Goal: Book appointment/travel/reservation

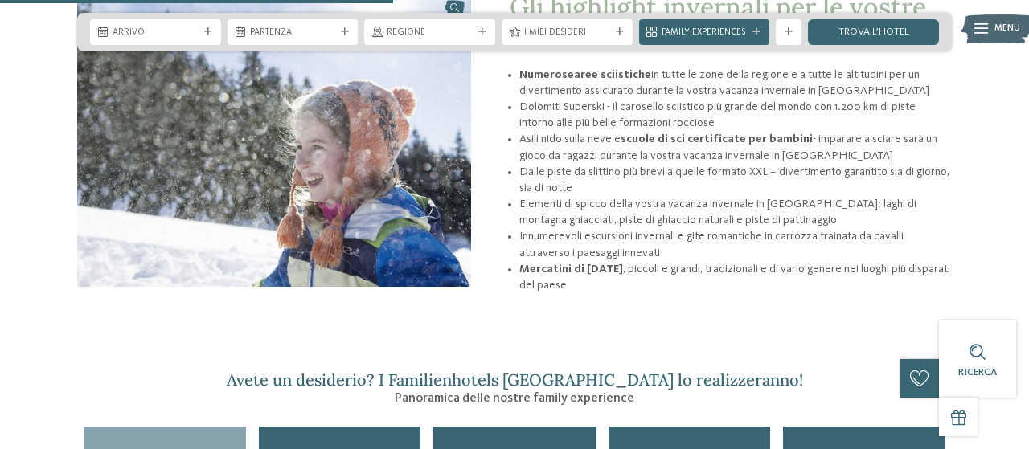
scroll to position [1921, 0]
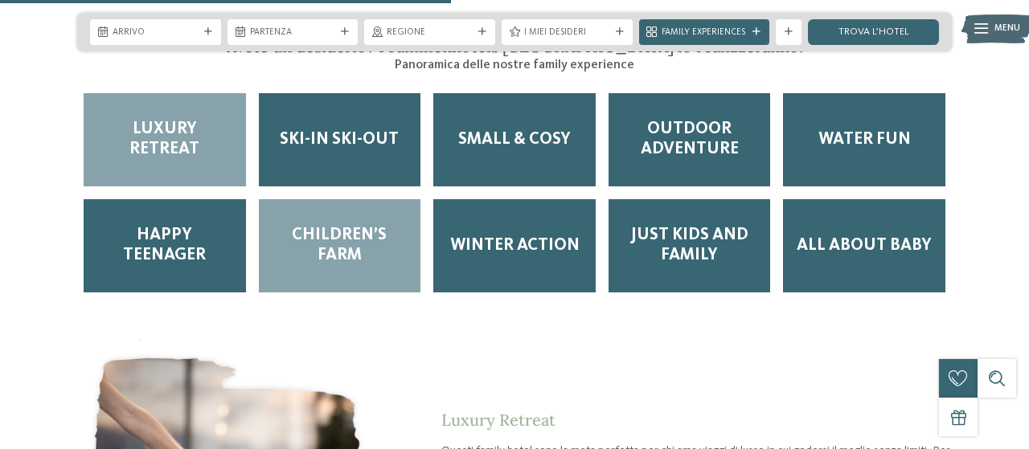
click at [375, 239] on span "Children’s Farm" at bounding box center [340, 246] width 137 height 40
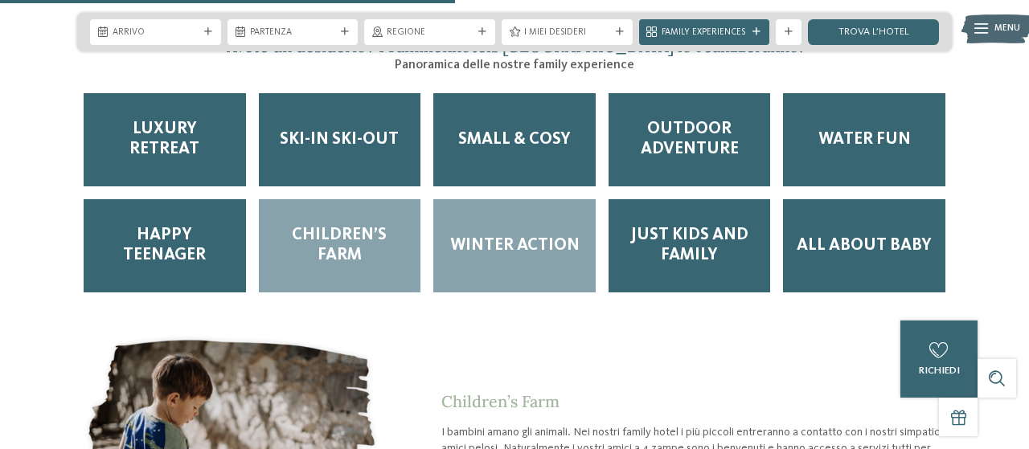
click at [485, 250] on div "Winter Action" at bounding box center [514, 245] width 162 height 93
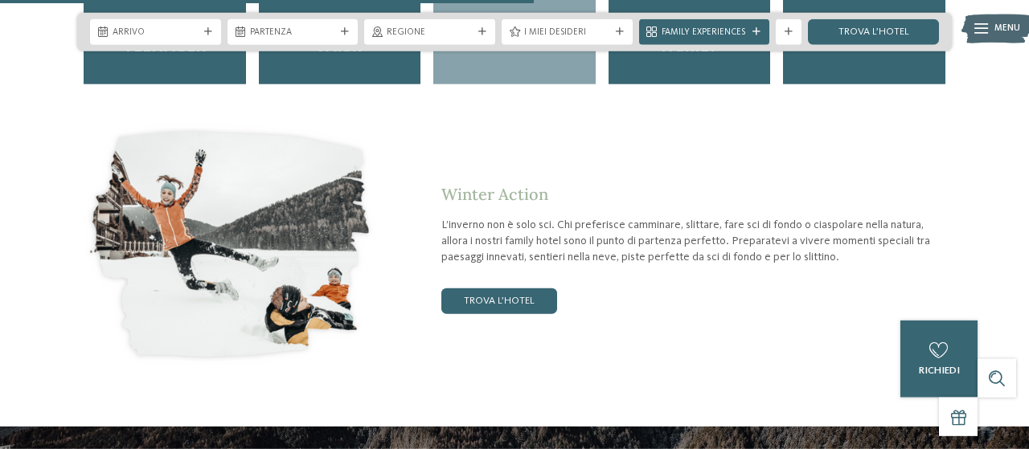
scroll to position [2256, 0]
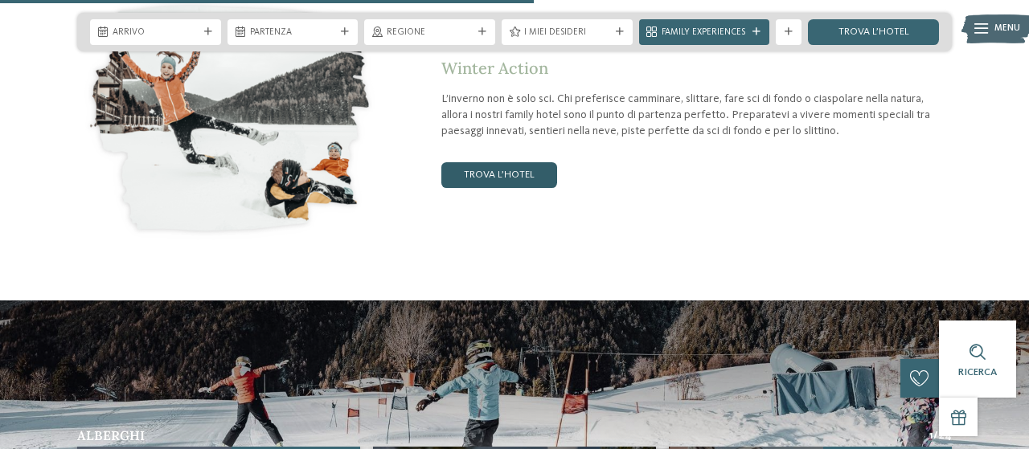
click at [522, 174] on link "trova l’hotel" at bounding box center [499, 175] width 116 height 26
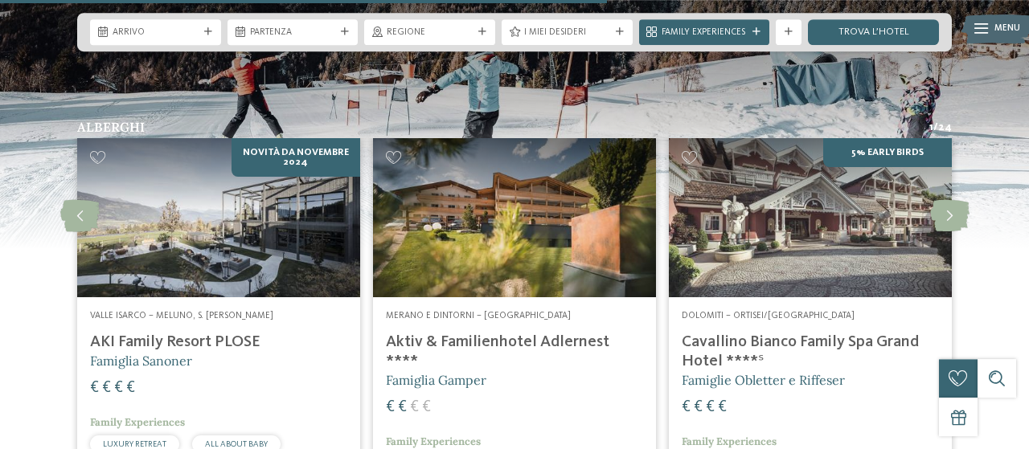
scroll to position [2507, 0]
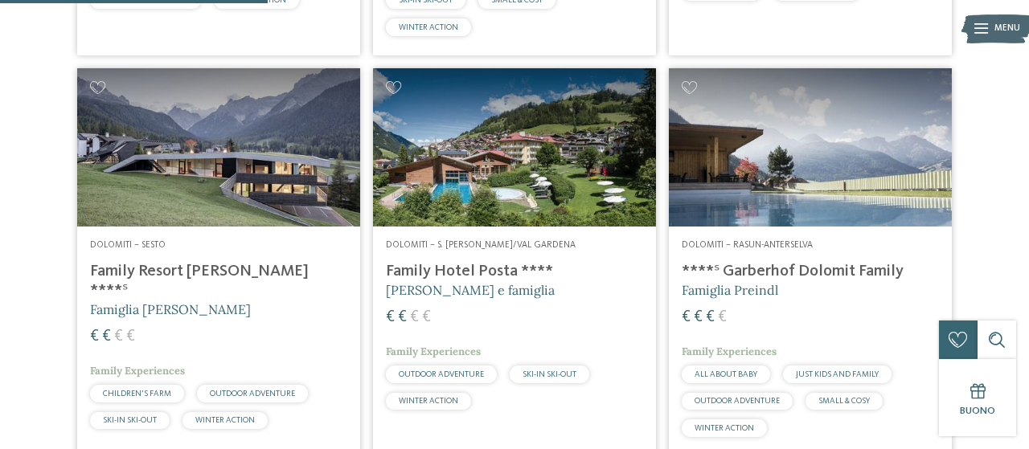
scroll to position [836, 0]
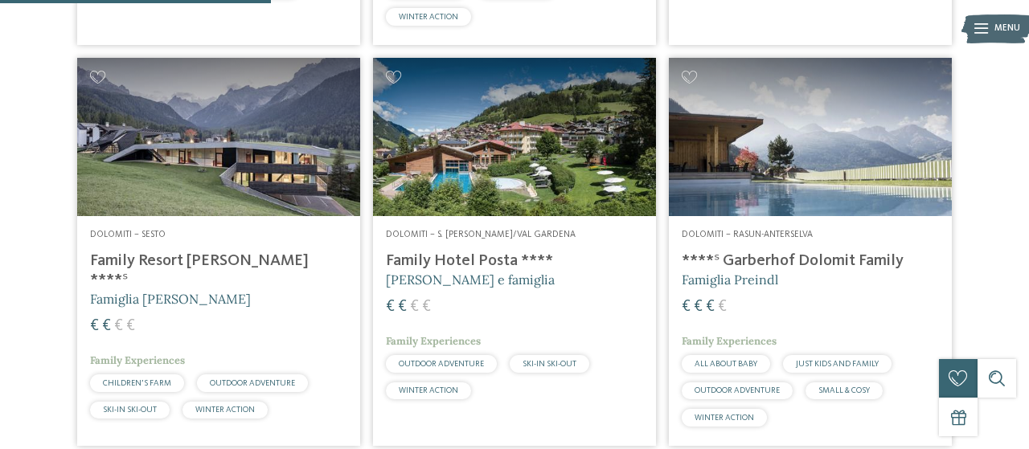
click at [576, 121] on img at bounding box center [514, 137] width 283 height 159
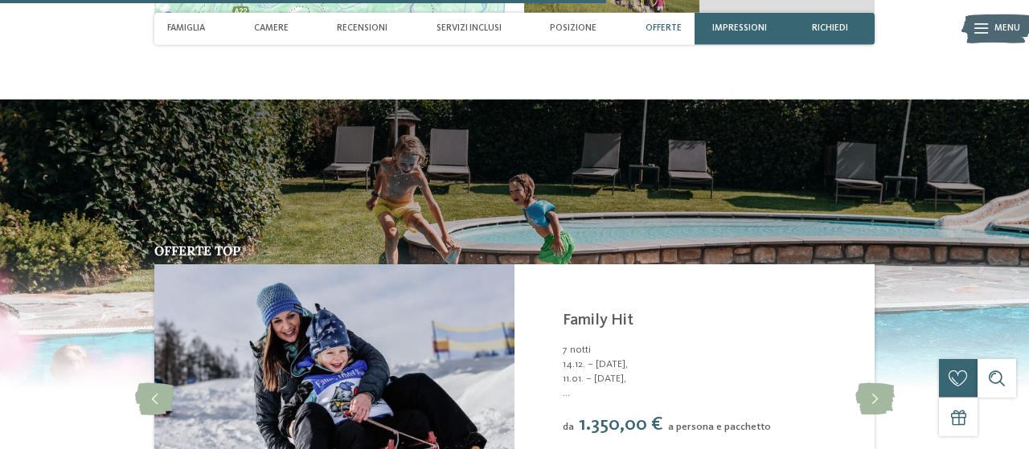
scroll to position [2675, 0]
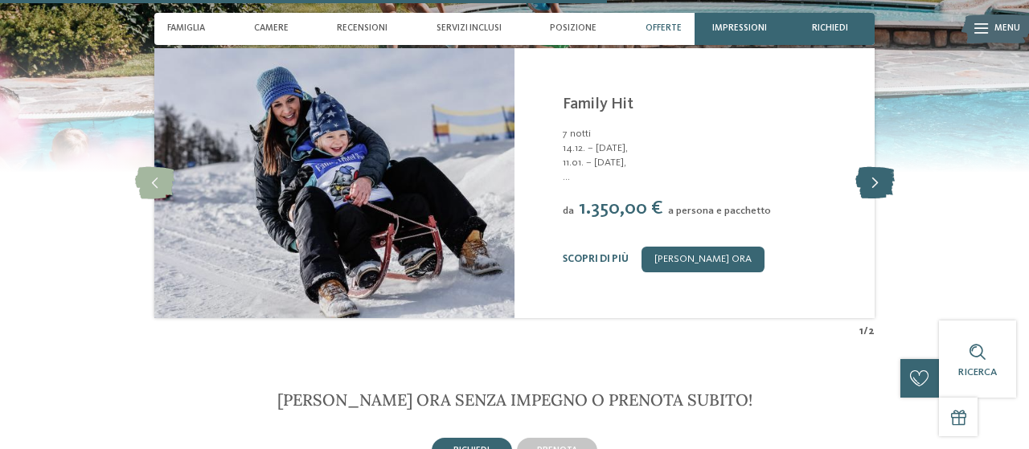
click at [869, 186] on icon at bounding box center [874, 183] width 39 height 32
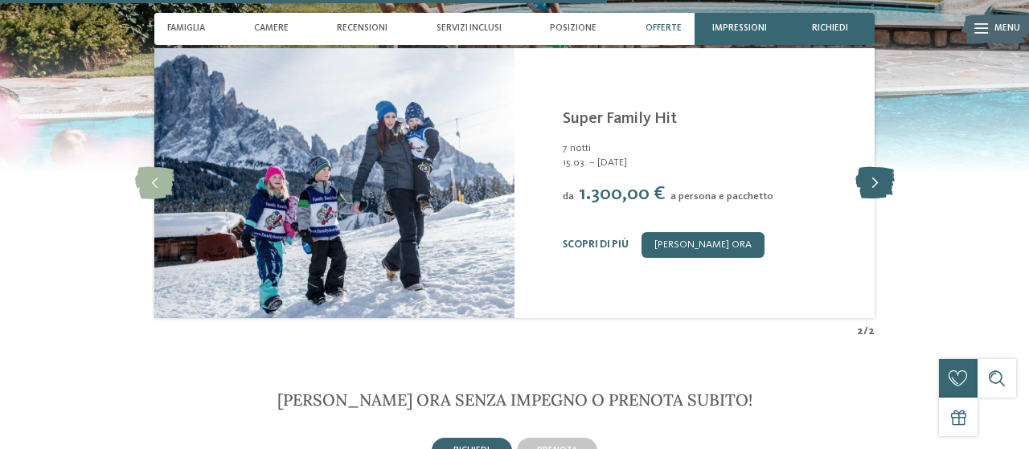
click at [869, 186] on icon at bounding box center [874, 183] width 39 height 32
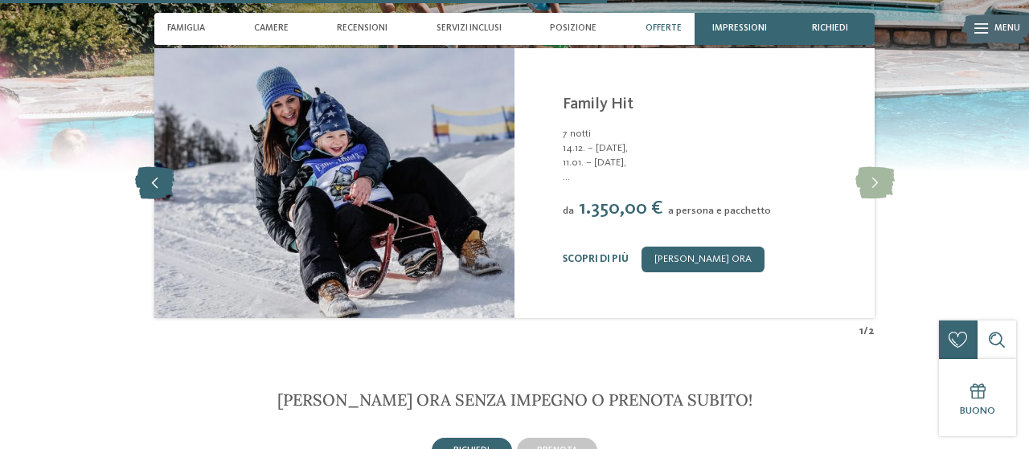
click at [158, 179] on icon at bounding box center [154, 183] width 39 height 32
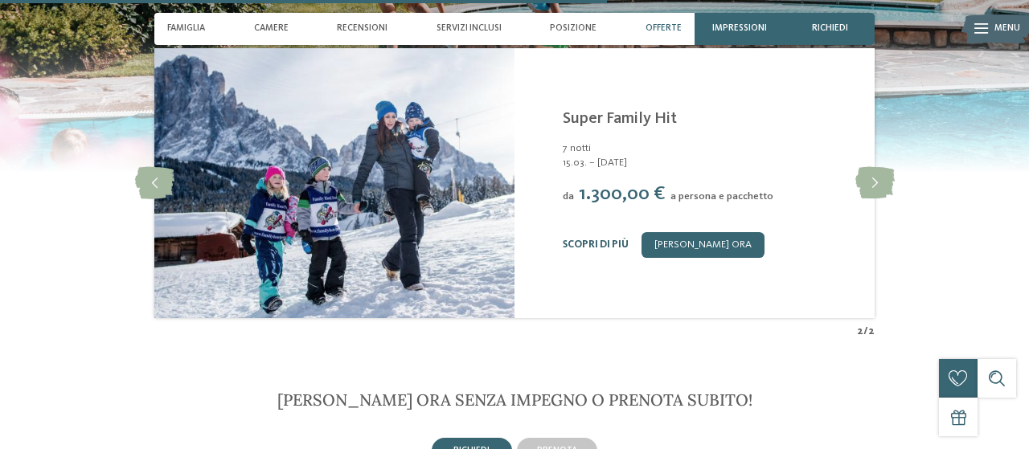
click at [604, 241] on link "Scopri di più" at bounding box center [596, 245] width 66 height 10
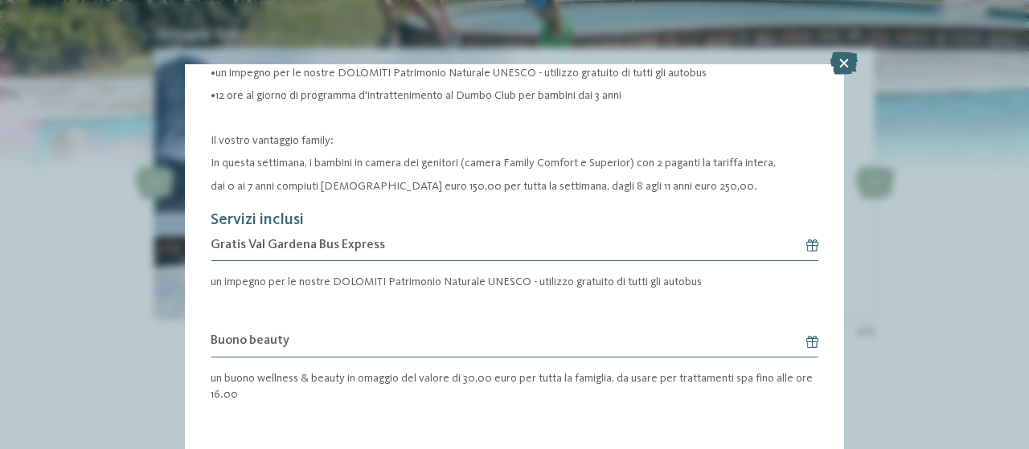
scroll to position [374, 0]
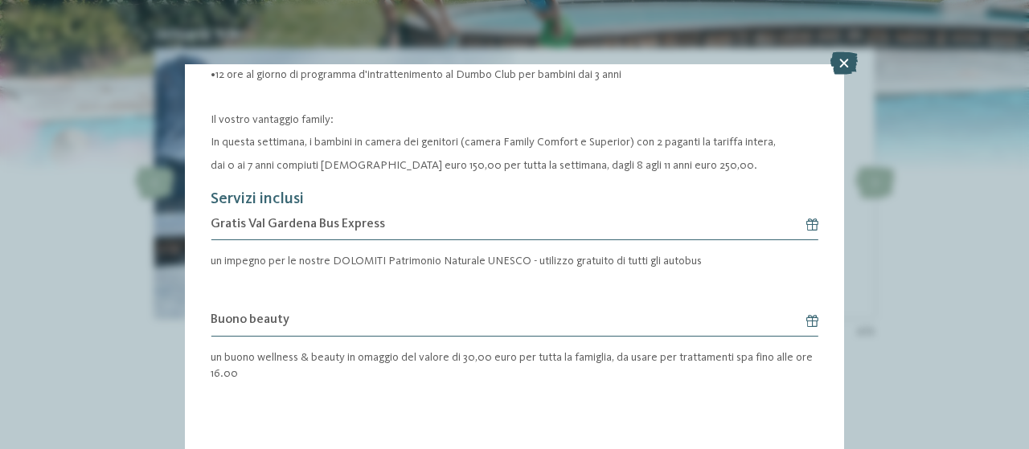
click at [856, 64] on icon at bounding box center [843, 63] width 27 height 23
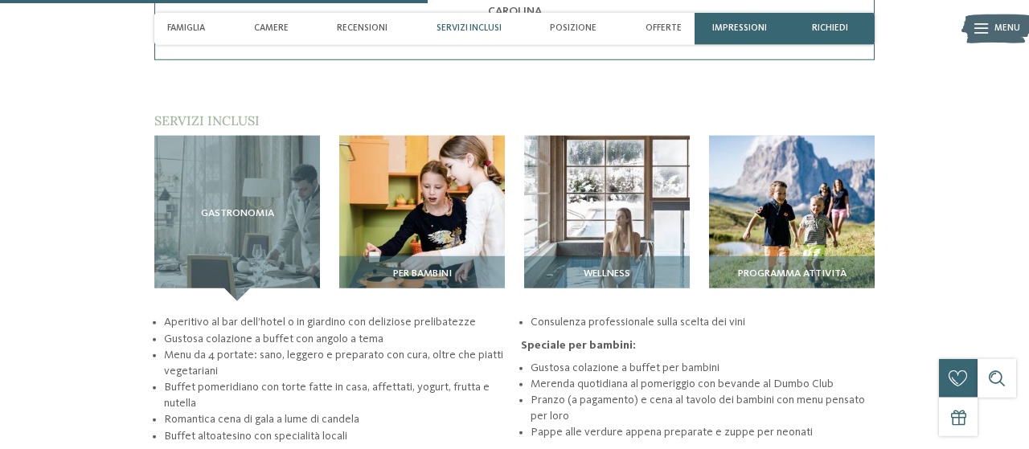
scroll to position [1672, 0]
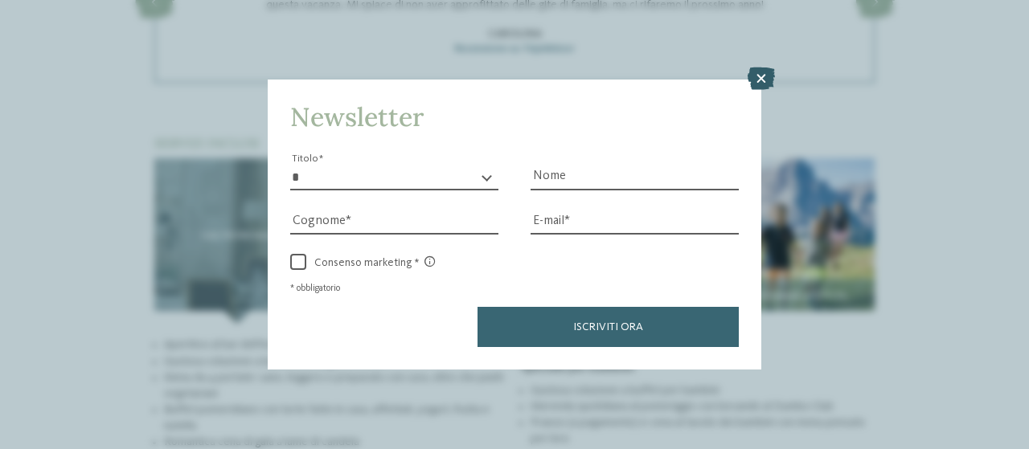
click at [757, 76] on icon at bounding box center [761, 79] width 27 height 23
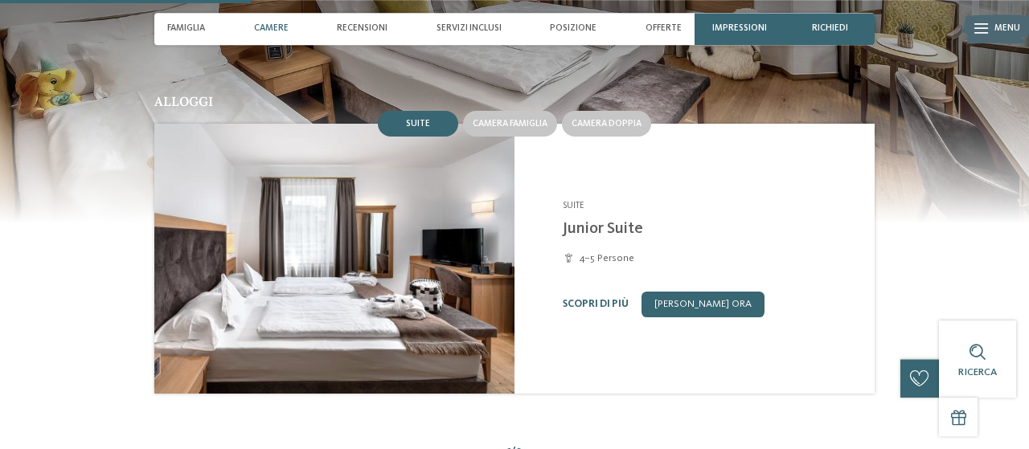
scroll to position [1087, 0]
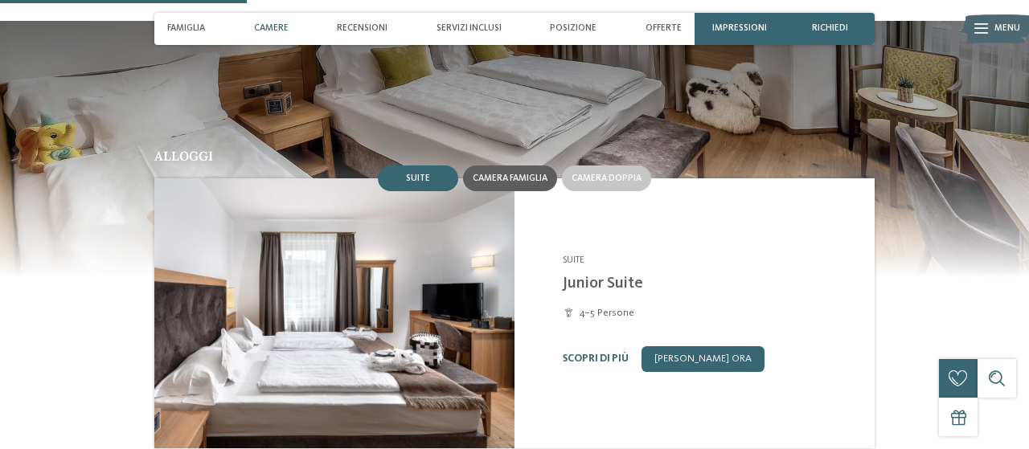
click at [532, 178] on div "Camera famiglia" at bounding box center [510, 179] width 94 height 26
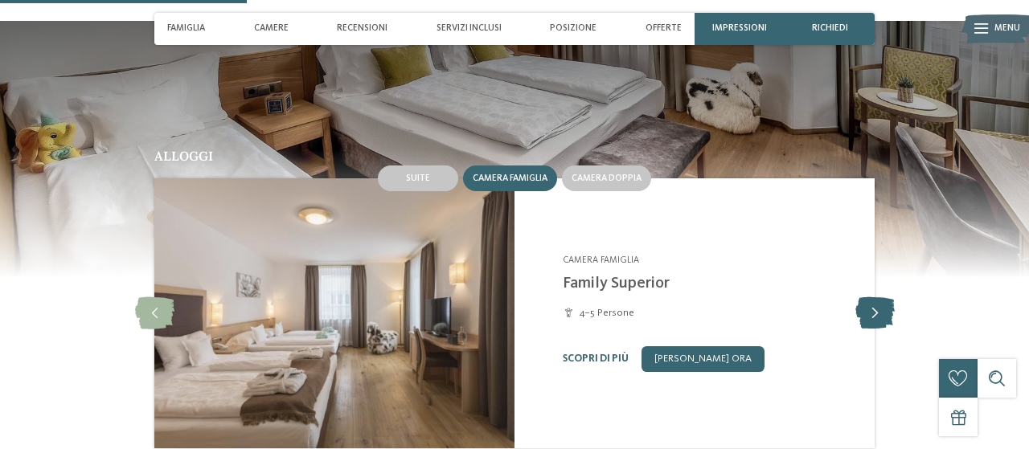
click at [869, 305] on icon at bounding box center [874, 313] width 39 height 32
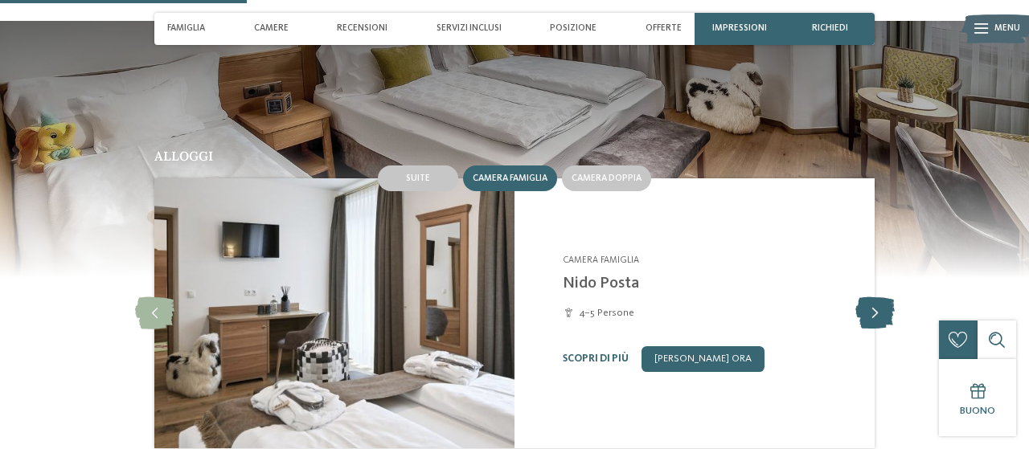
click at [869, 305] on icon at bounding box center [874, 313] width 39 height 32
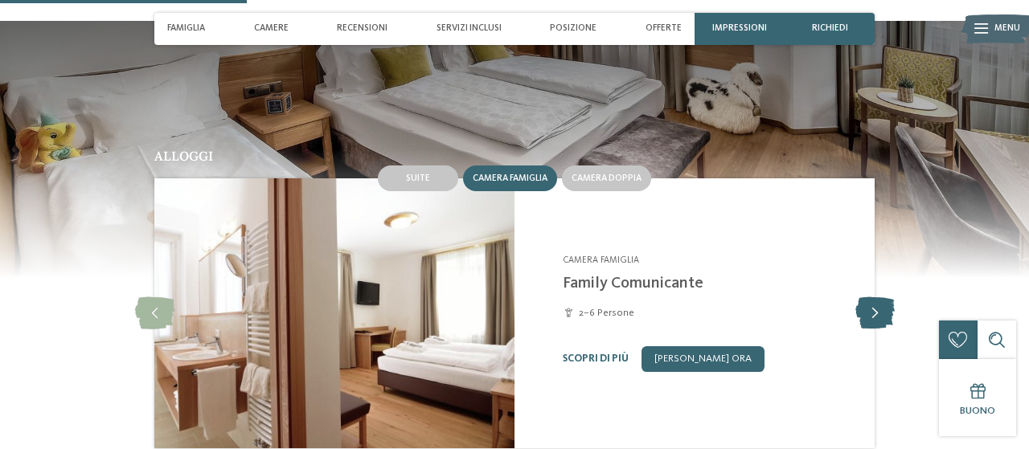
click at [869, 305] on icon at bounding box center [874, 313] width 39 height 32
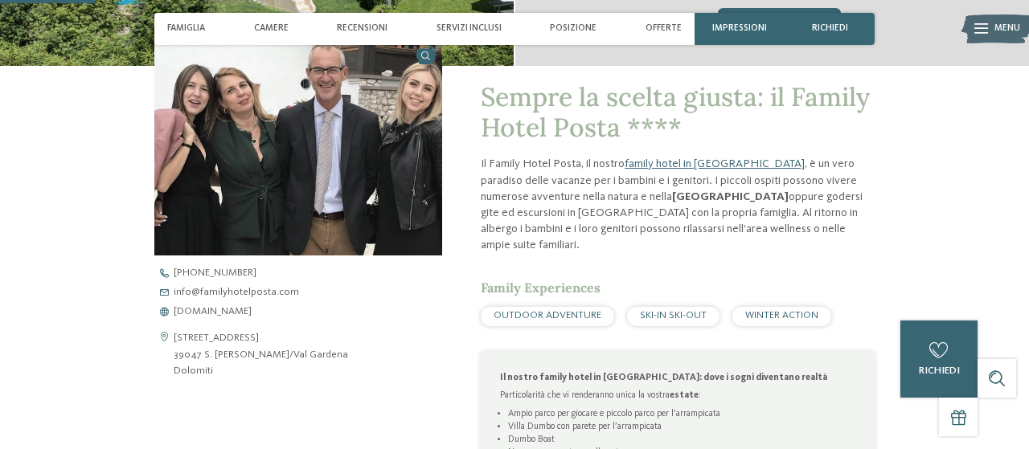
scroll to position [0, 0]
